Goal: Information Seeking & Learning: Check status

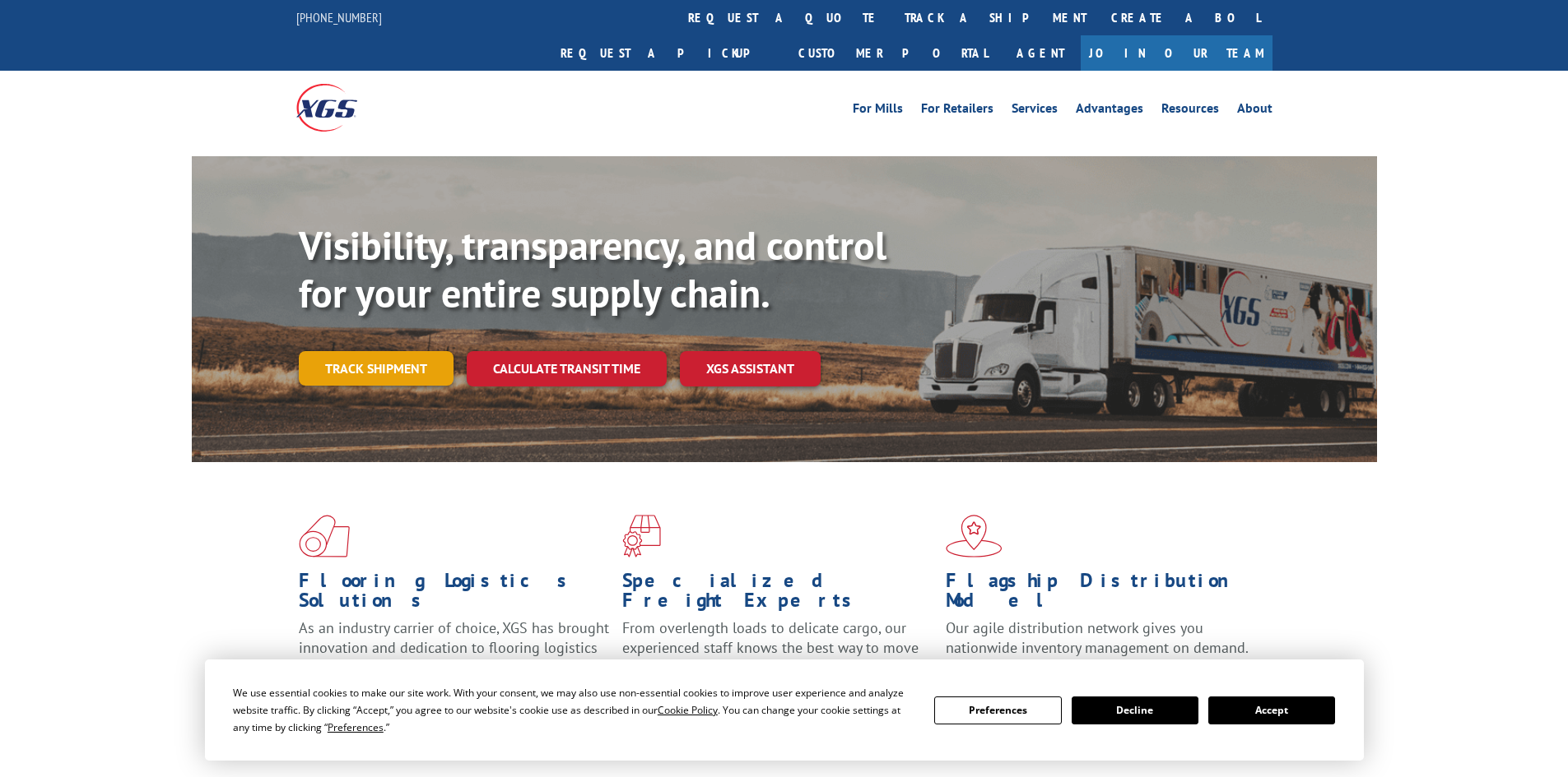
click at [384, 351] on link "Track shipment" at bounding box center [375, 369] width 154 height 35
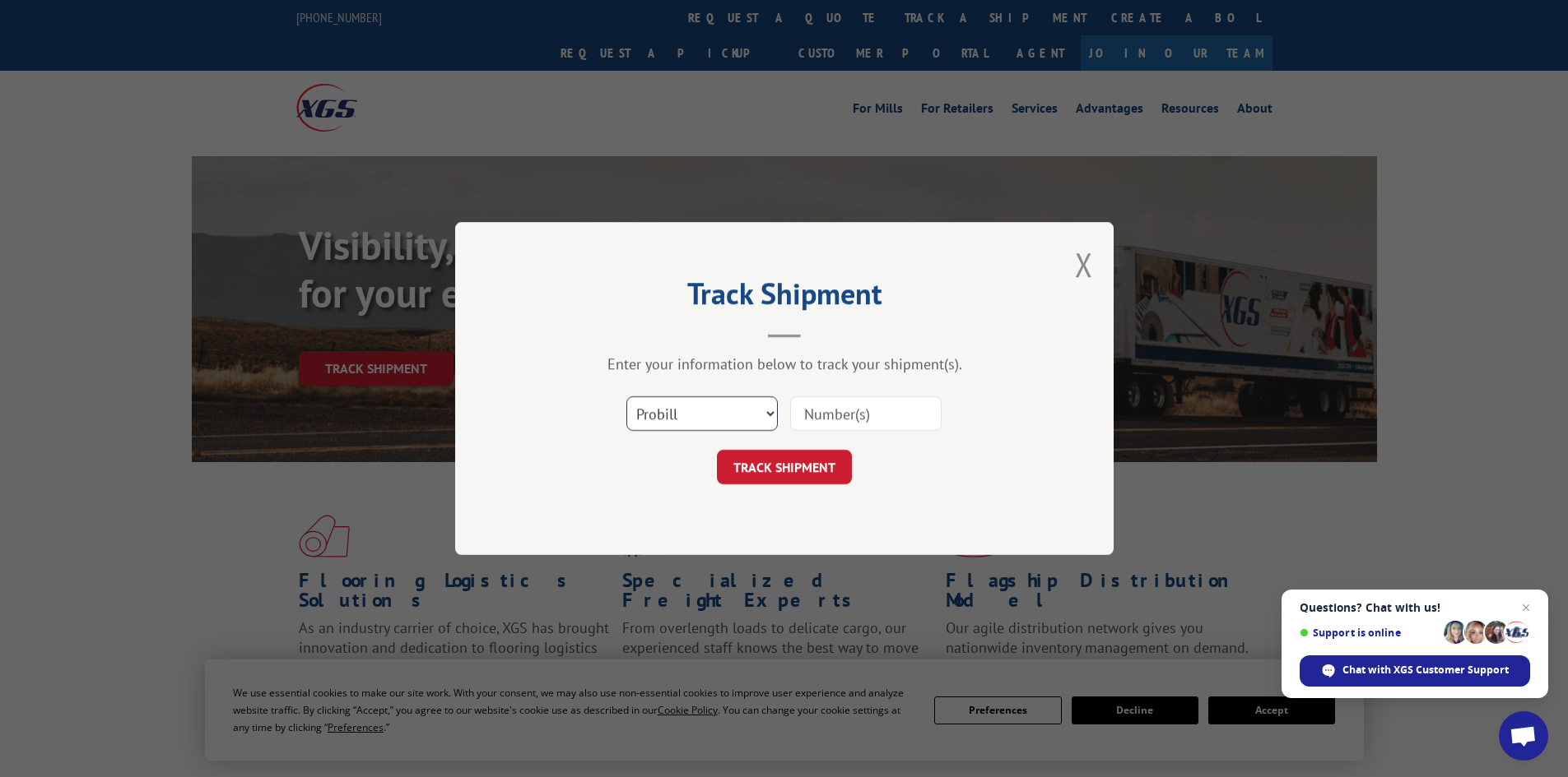
click at [658, 416] on select "Select category... Probill BOL PO" at bounding box center [702, 414] width 152 height 35
select select "po"
click at [627, 397] on select "Select category... Probill BOL PO" at bounding box center [702, 414] width 152 height 35
click at [831, 408] on input at bounding box center [866, 414] width 152 height 35
paste input "32501079"
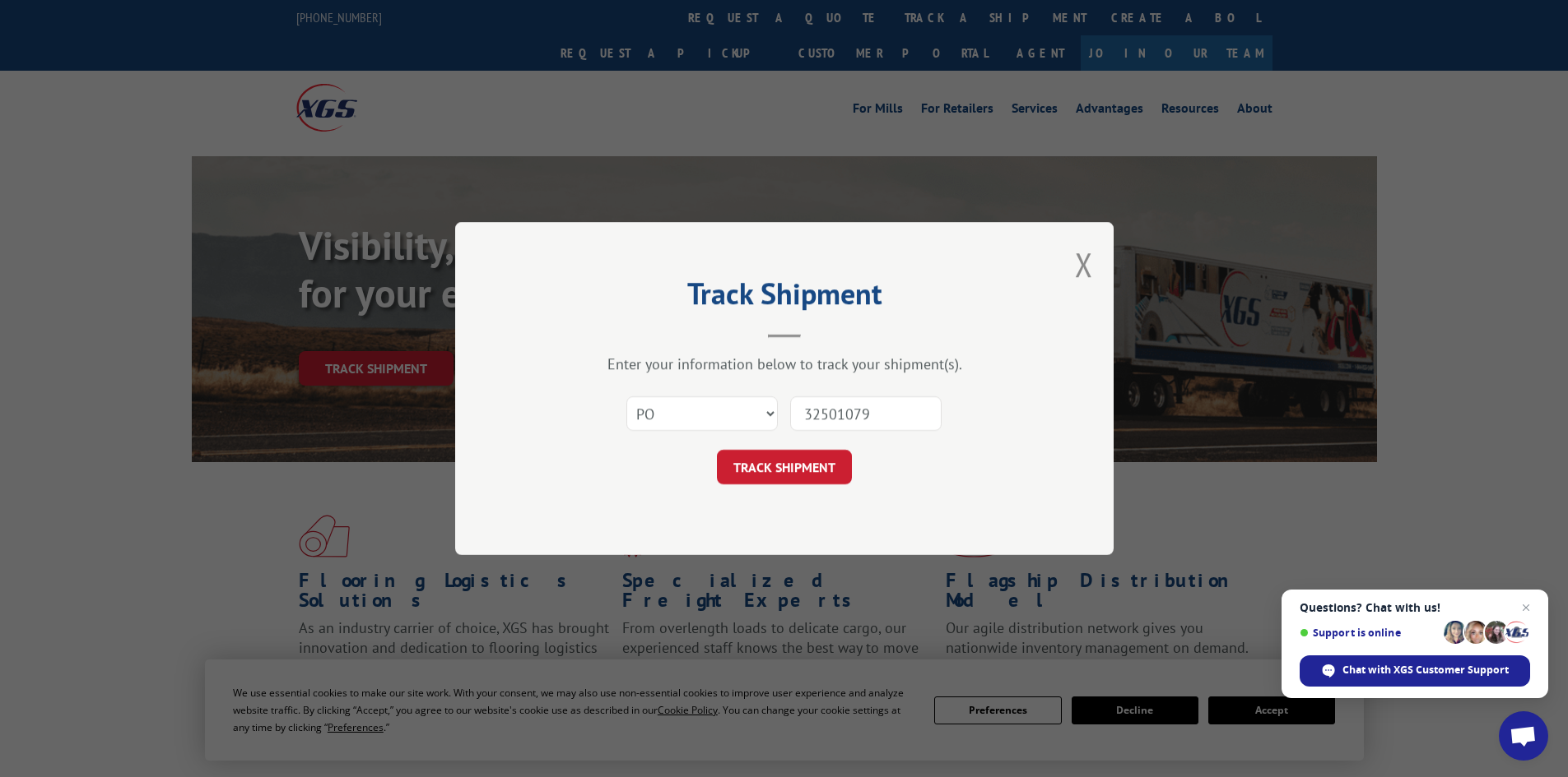
type input "32501079"
click at [755, 487] on div "Track Shipment Enter your information below to track your shipment(s). Select c…" at bounding box center [784, 389] width 658 height 333
click at [768, 472] on button "TRACK SHIPMENT" at bounding box center [784, 467] width 135 height 35
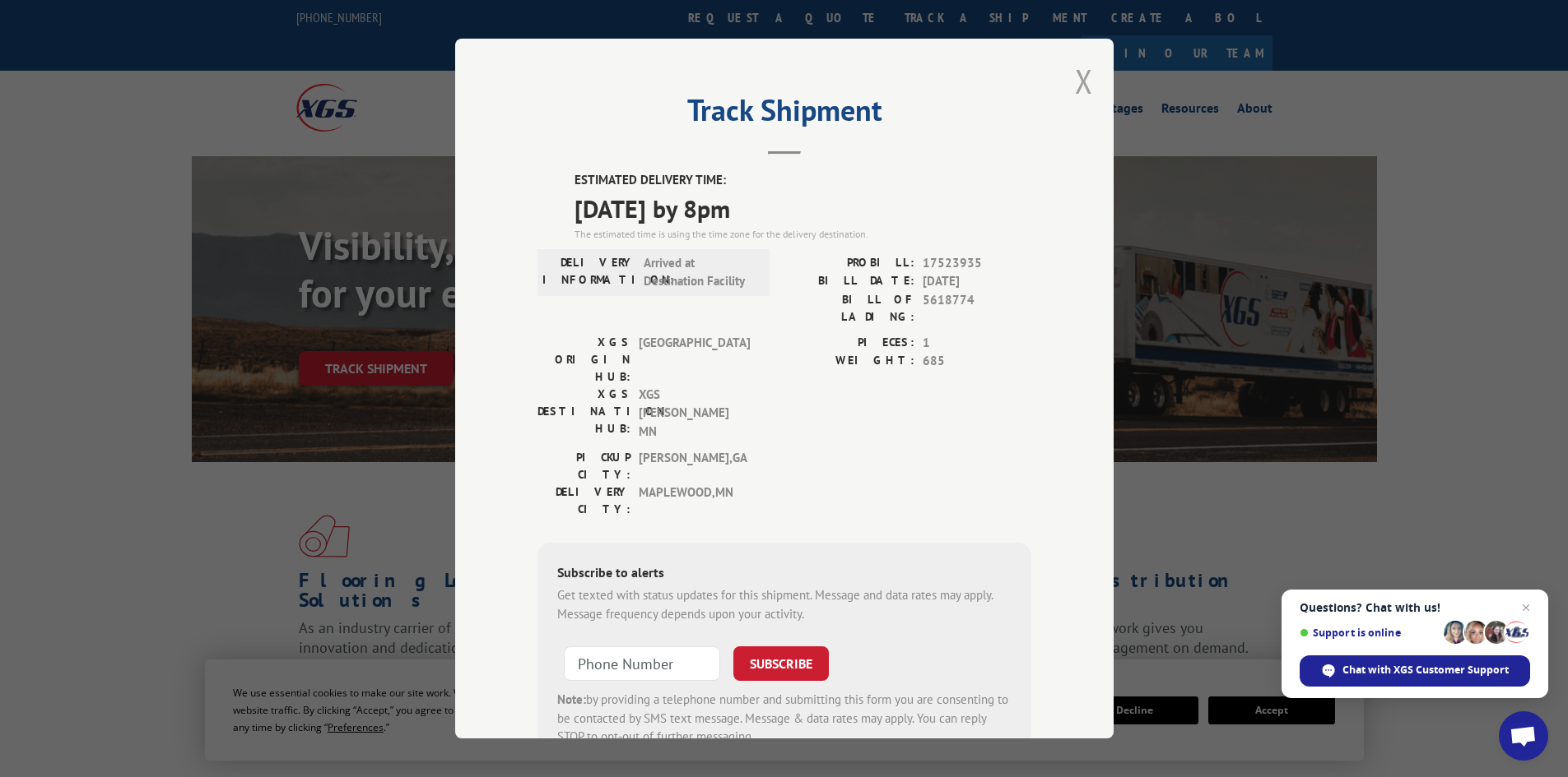
click at [1078, 86] on button "Close modal" at bounding box center [1084, 81] width 18 height 44
